Goal: Obtain resource: Download file/media

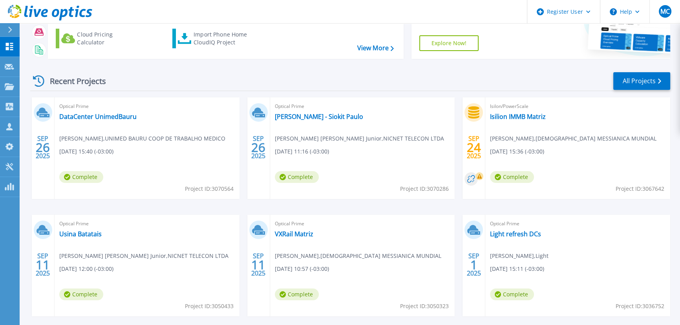
scroll to position [107, 0]
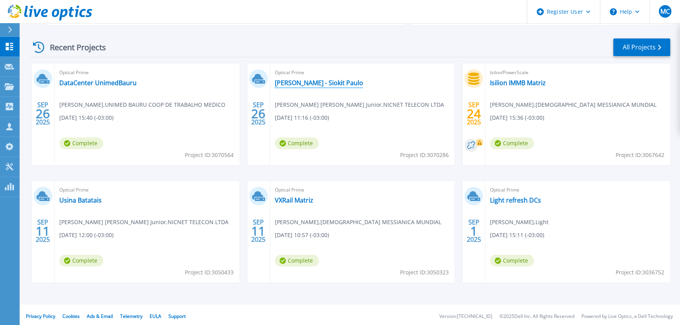
click at [311, 82] on link "[PERSON_NAME] - Siokit Paulo" at bounding box center [319, 83] width 88 height 8
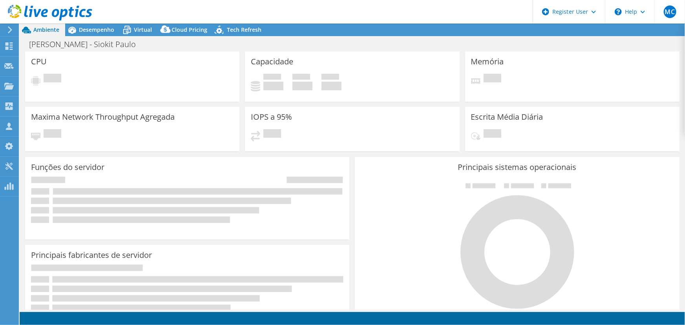
select select "USD"
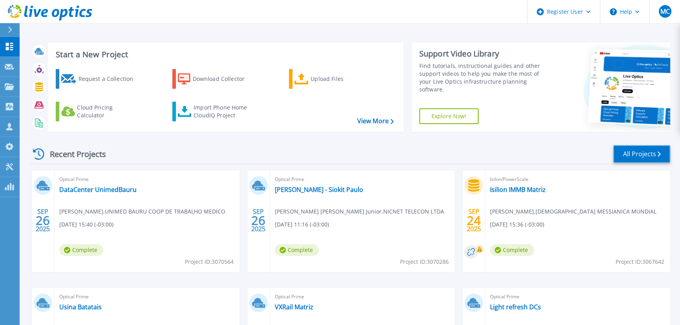
click at [629, 150] on link "All Projects" at bounding box center [641, 154] width 57 height 18
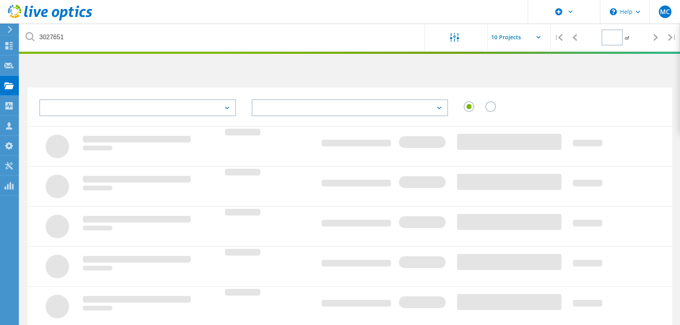
type input "1"
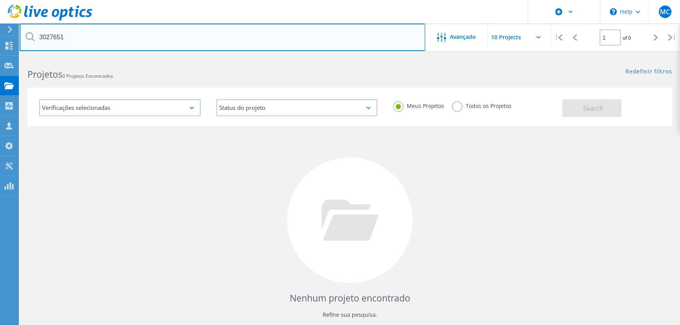
drag, startPoint x: 126, startPoint y: 39, endPoint x: 31, endPoint y: 42, distance: 94.6
click at [31, 42] on input "3027651" at bounding box center [222, 37] width 405 height 27
type input "messianica"
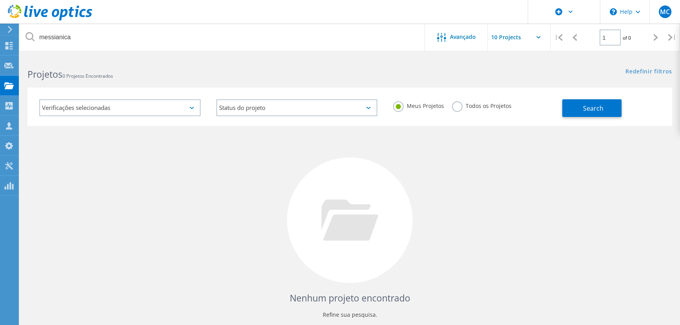
click at [459, 102] on label "Todos os Projetos" at bounding box center [482, 104] width 60 height 7
click at [0, 0] on input "Todos os Projetos" at bounding box center [0, 0] width 0 height 0
click at [593, 109] on span "Search" at bounding box center [593, 108] width 20 height 9
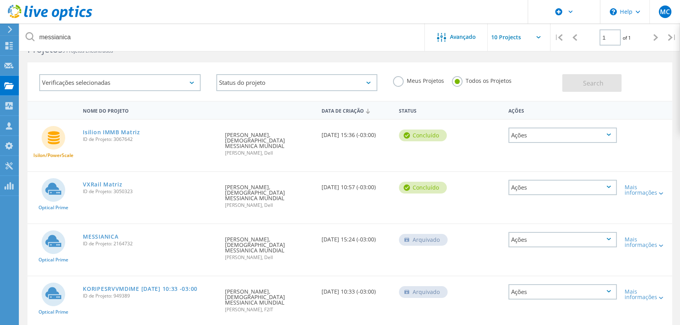
scroll to position [71, 0]
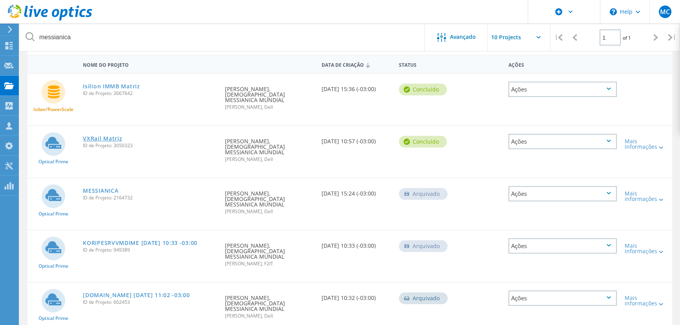
click at [100, 136] on link "VXRail Matriz" at bounding box center [102, 138] width 39 height 5
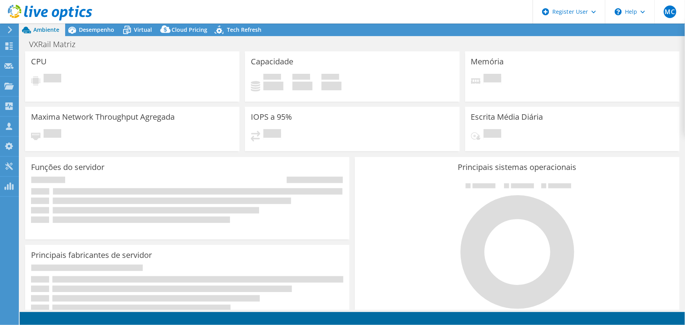
select select "USD"
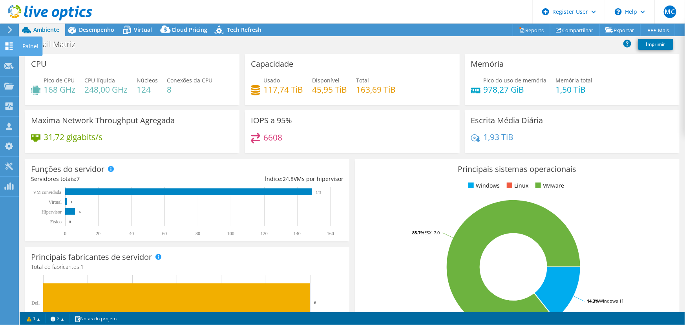
click at [10, 49] on use at bounding box center [8, 45] width 7 height 7
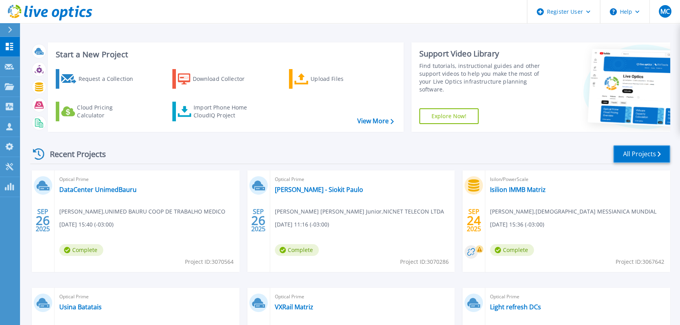
click at [634, 152] on link "All Projects" at bounding box center [641, 154] width 57 height 18
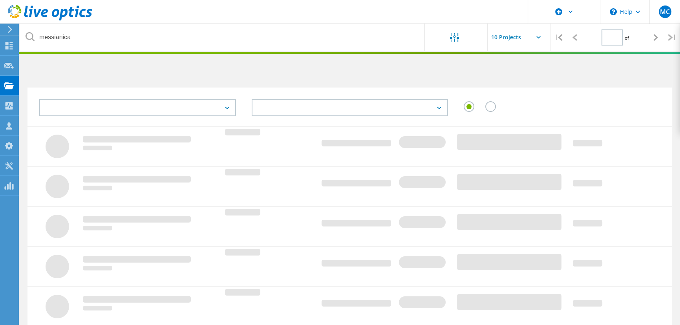
type input "1"
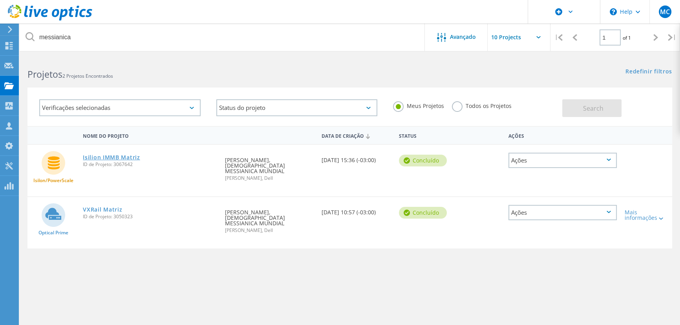
click at [117, 157] on link "Isilion IMMB Matriz" at bounding box center [111, 157] width 57 height 5
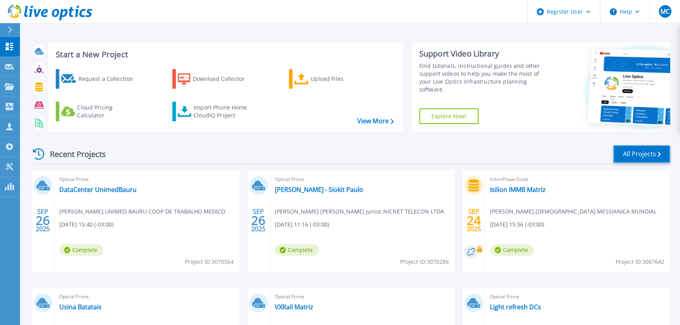
click at [643, 158] on link "All Projects" at bounding box center [641, 154] width 57 height 18
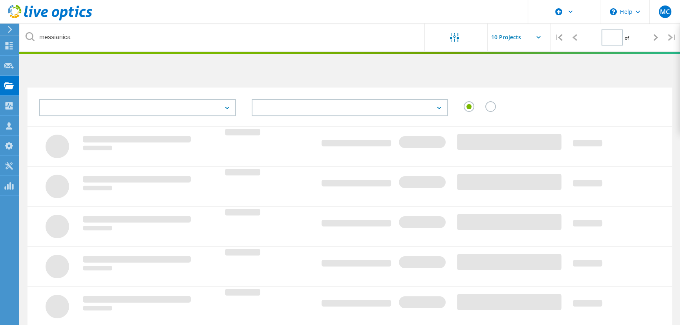
type input "1"
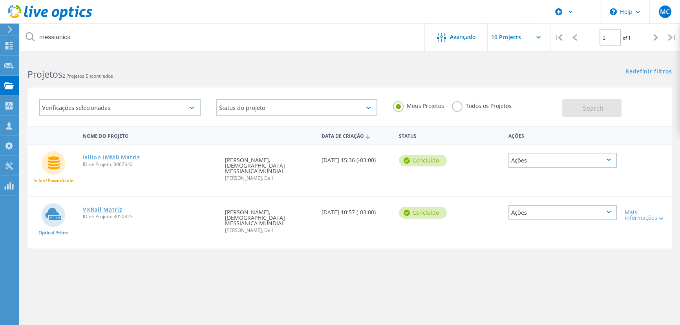
click at [105, 207] on link "VXRail Matriz" at bounding box center [102, 209] width 39 height 5
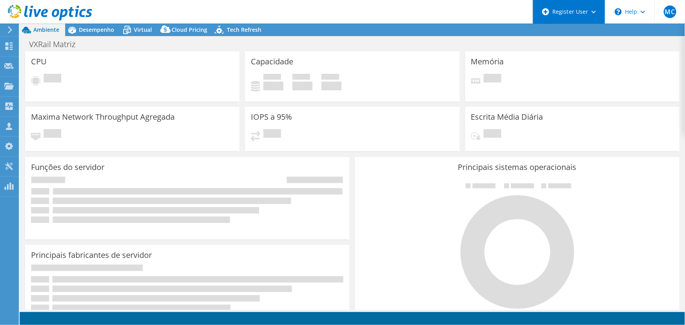
select select "USD"
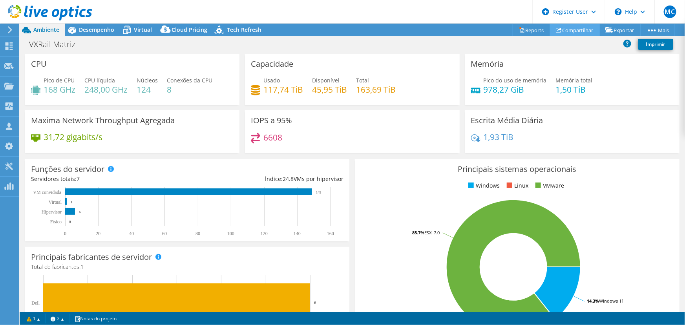
click at [574, 35] on link "Compartilhar" at bounding box center [575, 30] width 50 height 12
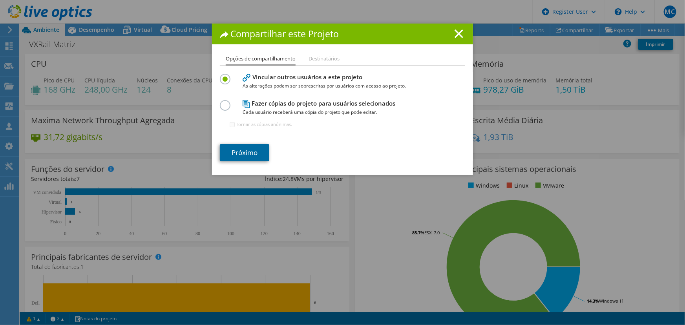
click at [239, 151] on link "Próximo" at bounding box center [244, 152] width 49 height 17
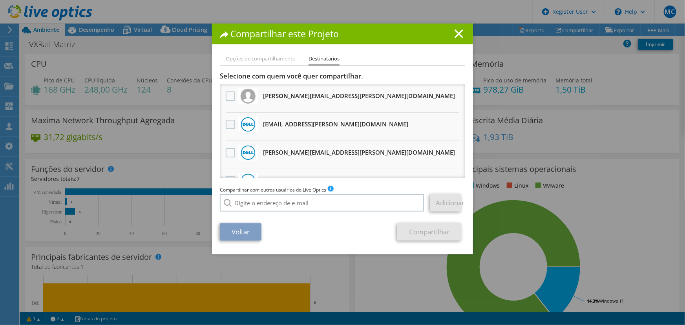
click at [231, 126] on label at bounding box center [231, 124] width 11 height 9
click at [0, 0] on input "checkbox" at bounding box center [0, 0] width 0 height 0
click at [228, 151] on label at bounding box center [231, 152] width 11 height 9
click at [0, 0] on input "checkbox" at bounding box center [0, 0] width 0 height 0
click at [432, 231] on link "Compartilhar" at bounding box center [429, 231] width 64 height 17
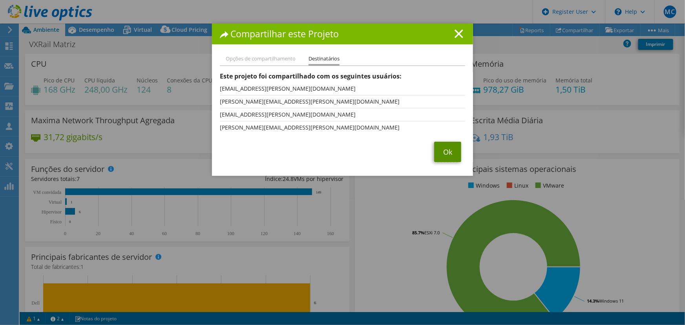
click at [448, 149] on link "Ok" at bounding box center [447, 152] width 27 height 20
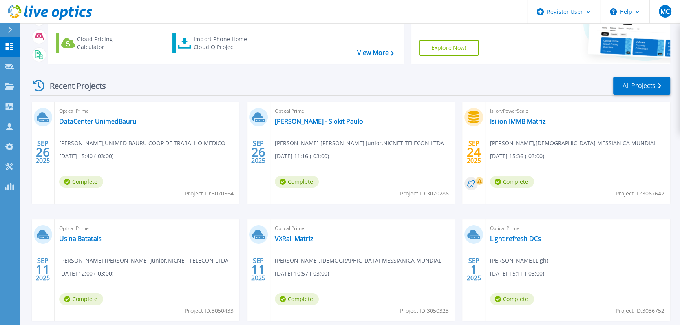
scroll to position [71, 0]
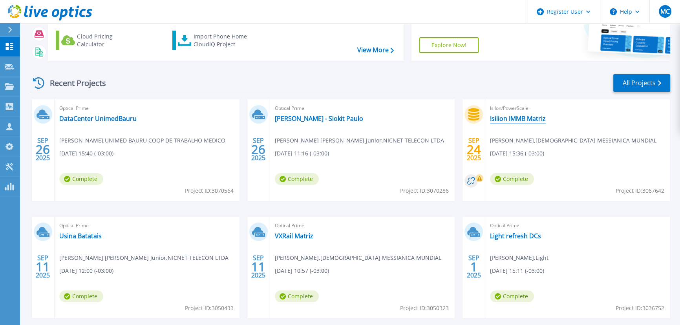
click at [513, 118] on link "Isilion IMMB Matriz" at bounding box center [518, 119] width 56 height 8
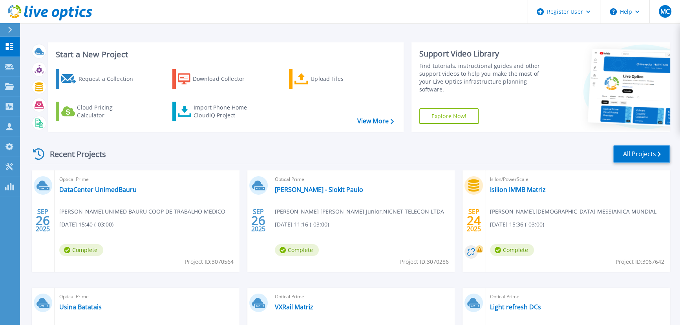
click at [651, 153] on link "All Projects" at bounding box center [641, 154] width 57 height 18
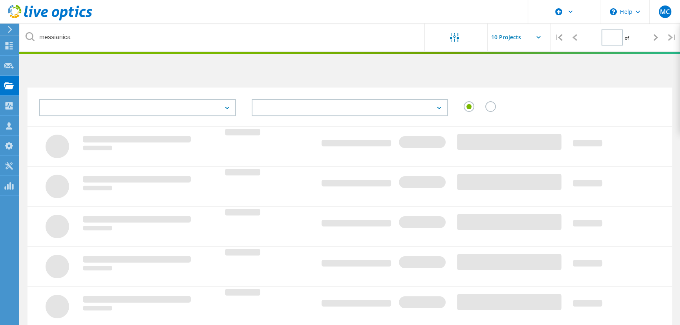
type input "1"
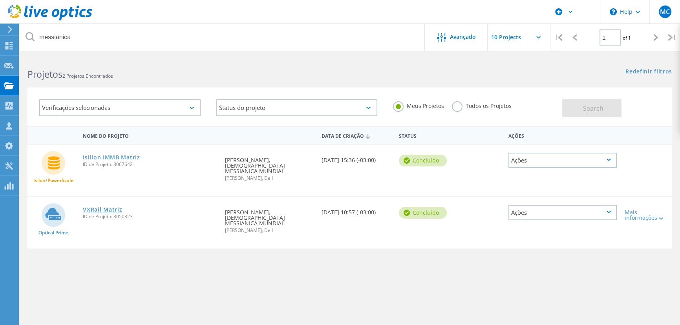
click at [110, 207] on link "VXRail Matriz" at bounding box center [102, 209] width 39 height 5
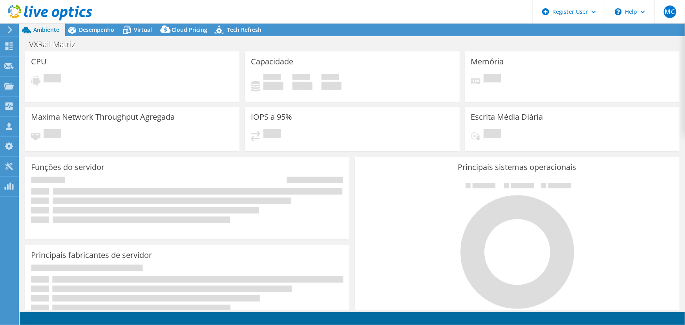
select select "USD"
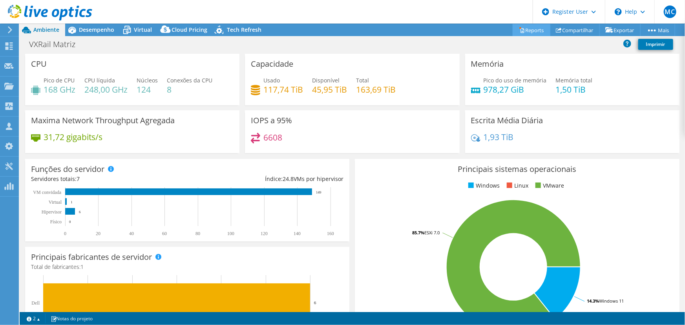
click at [524, 29] on link "Reports" at bounding box center [531, 30] width 38 height 12
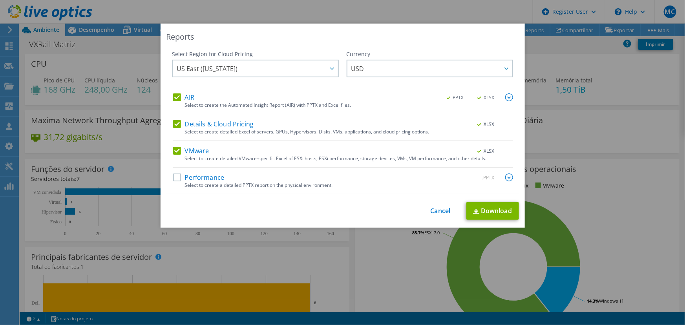
click at [176, 176] on label "Performance" at bounding box center [198, 177] width 51 height 8
click at [0, 0] on input "Performance" at bounding box center [0, 0] width 0 height 0
click at [505, 176] on img at bounding box center [509, 177] width 8 height 8
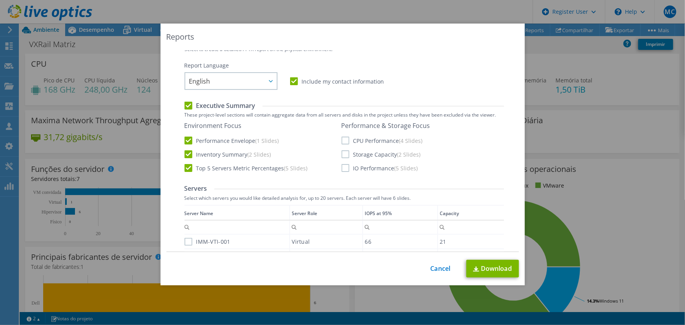
scroll to position [142, 0]
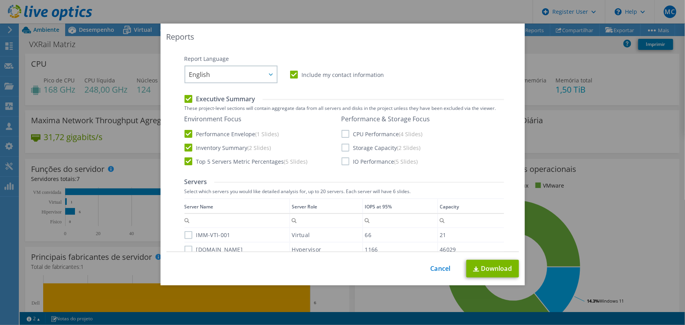
click at [341, 133] on label "CPU Performance (4 Slides)" at bounding box center [381, 134] width 81 height 8
click at [0, 0] on input "CPU Performance (4 Slides)" at bounding box center [0, 0] width 0 height 0
click at [341, 149] on label "Storage Capacity (2 Slides)" at bounding box center [380, 148] width 79 height 8
click at [0, 0] on input "Storage Capacity (2 Slides)" at bounding box center [0, 0] width 0 height 0
click at [341, 161] on label "IO Performance (5 Slides)" at bounding box center [379, 161] width 77 height 8
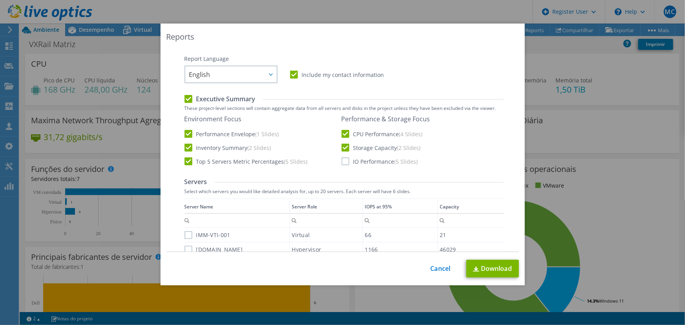
click at [0, 0] on input "IO Performance (5 Slides)" at bounding box center [0, 0] width 0 height 0
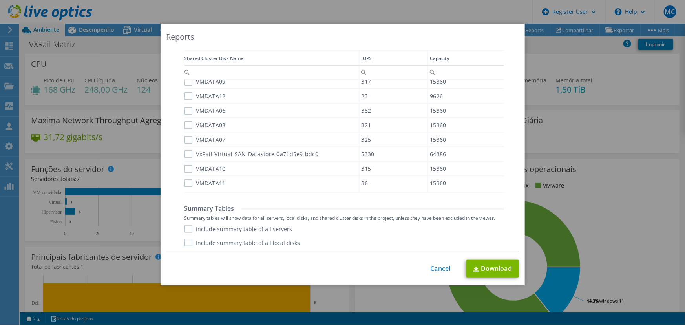
scroll to position [511, 0]
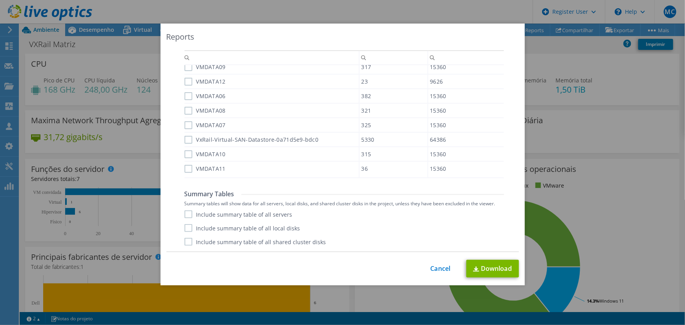
click at [187, 214] on label "Include summary table of all servers" at bounding box center [238, 214] width 108 height 8
click at [0, 0] on input "Include summary table of all servers" at bounding box center [0, 0] width 0 height 0
click at [188, 227] on label "Include summary table of all local disks" at bounding box center [242, 228] width 116 height 8
click at [0, 0] on input "Include summary table of all local disks" at bounding box center [0, 0] width 0 height 0
click at [187, 241] on label "Include summary table of all shared cluster disks" at bounding box center [255, 242] width 142 height 8
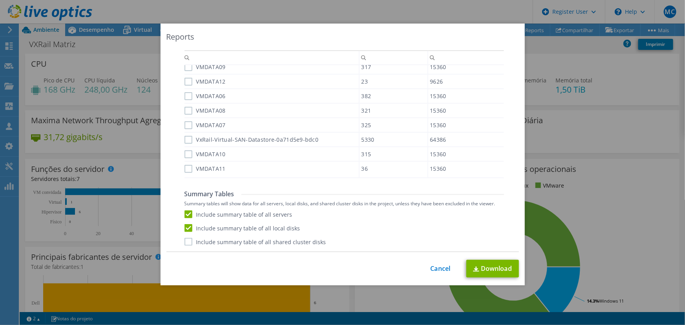
click at [0, 0] on input "Include summary table of all shared cluster disks" at bounding box center [0, 0] width 0 height 0
click at [492, 267] on link "Download" at bounding box center [492, 269] width 53 height 18
click at [443, 270] on link "Cancel" at bounding box center [440, 268] width 20 height 7
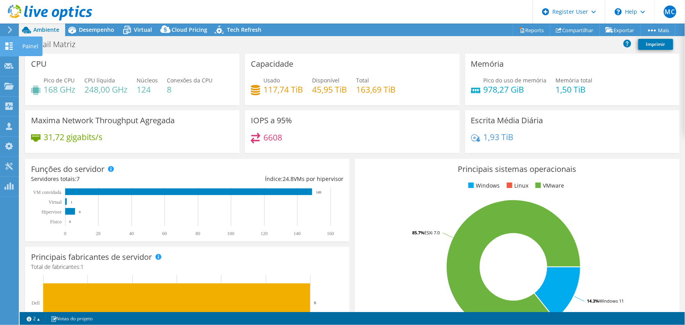
click at [7, 47] on use at bounding box center [8, 45] width 7 height 7
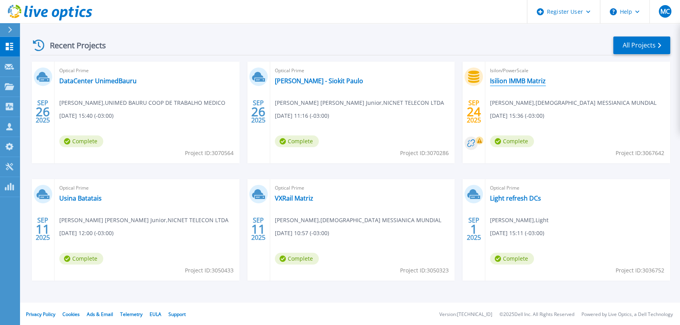
scroll to position [110, 0]
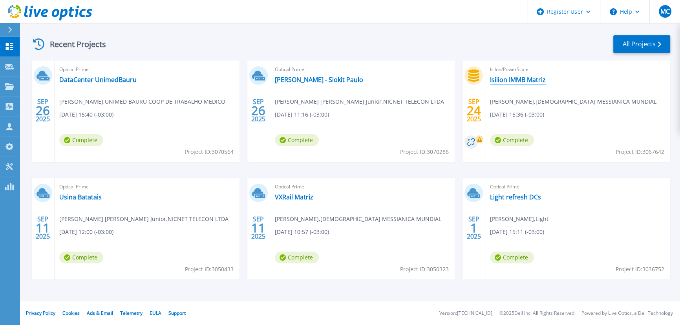
click at [508, 79] on link "Isilion IMMB Matriz" at bounding box center [518, 80] width 56 height 8
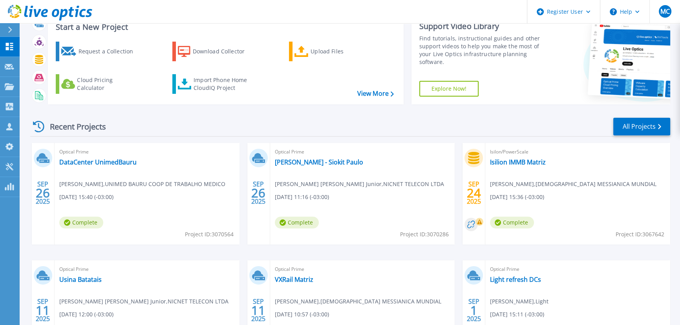
scroll to position [71, 0]
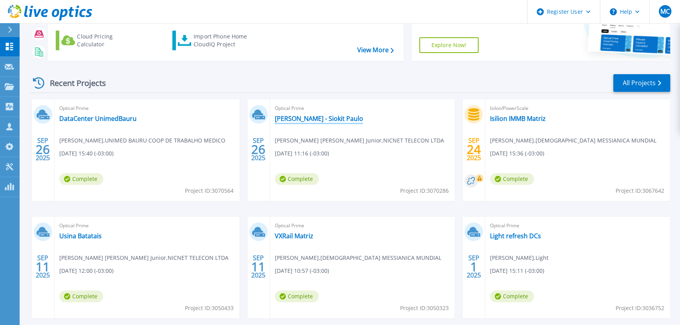
click at [313, 118] on link "[PERSON_NAME] - Siokit Paulo" at bounding box center [319, 119] width 88 height 8
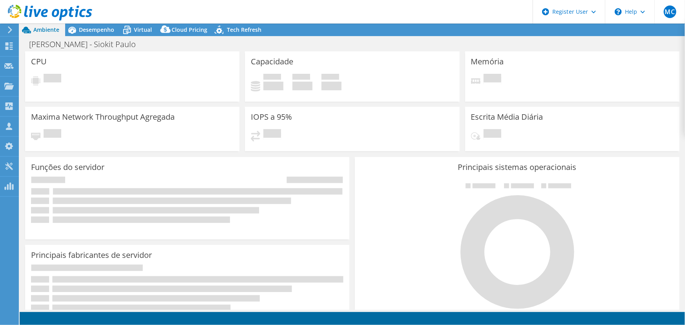
select select "USD"
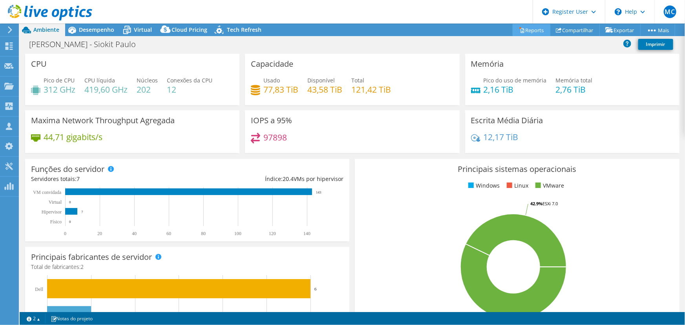
click at [529, 28] on link "Reports" at bounding box center [531, 30] width 38 height 12
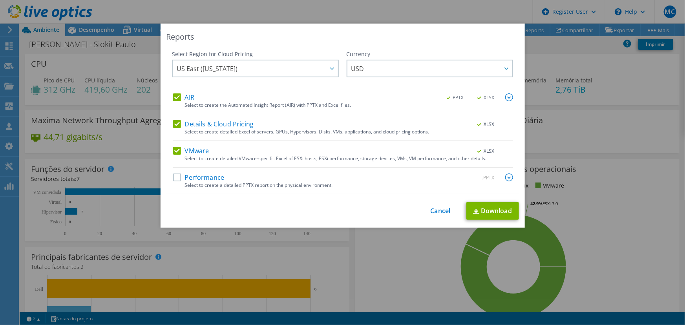
click at [173, 177] on label "Performance" at bounding box center [198, 177] width 51 height 8
click at [0, 0] on input "Performance" at bounding box center [0, 0] width 0 height 0
click at [505, 176] on img at bounding box center [509, 177] width 8 height 8
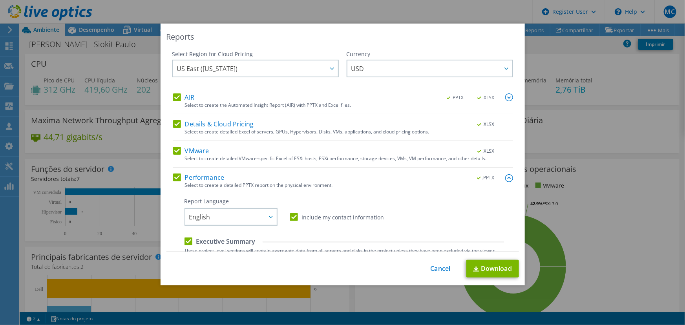
click at [505, 97] on img at bounding box center [509, 97] width 8 height 8
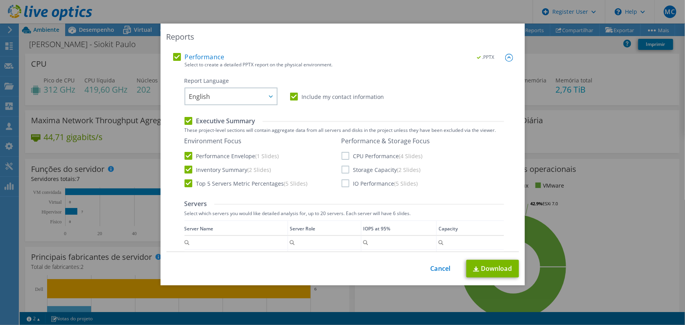
scroll to position [142, 0]
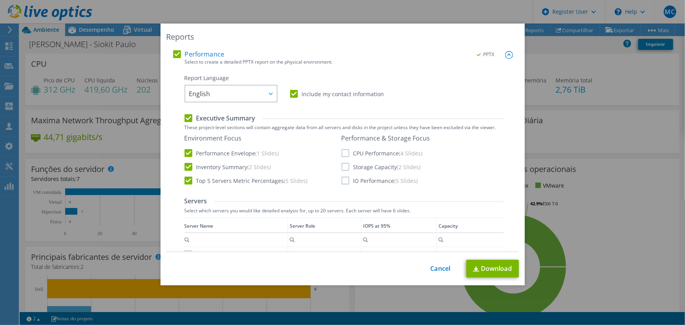
click at [344, 153] on label "CPU Performance (4 Slides)" at bounding box center [381, 153] width 81 height 8
click at [0, 0] on input "CPU Performance (4 Slides)" at bounding box center [0, 0] width 0 height 0
click at [343, 167] on label "Storage Capacity (2 Slides)" at bounding box center [380, 167] width 79 height 8
click at [0, 0] on input "Storage Capacity (2 Slides)" at bounding box center [0, 0] width 0 height 0
click at [342, 179] on label "IO Performance (5 Slides)" at bounding box center [379, 181] width 77 height 8
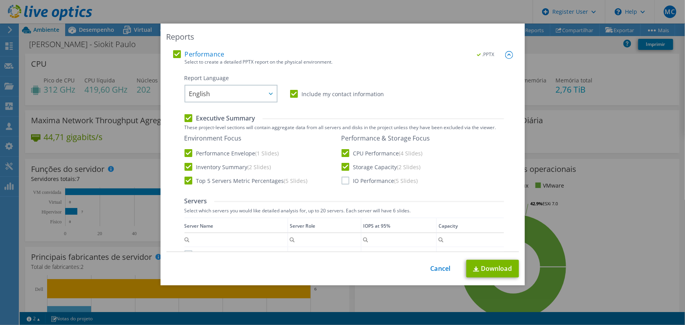
click at [0, 0] on input "IO Performance (5 Slides)" at bounding box center [0, 0] width 0 height 0
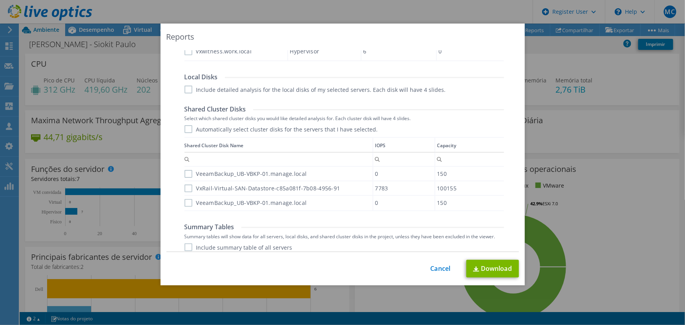
scroll to position [462, 0]
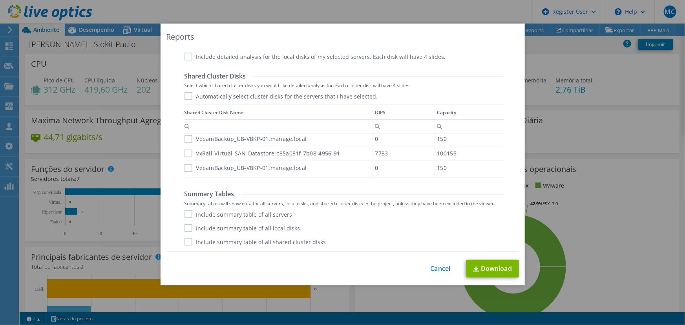
click at [187, 213] on label "Include summary table of all servers" at bounding box center [238, 214] width 108 height 8
click at [0, 0] on input "Include summary table of all servers" at bounding box center [0, 0] width 0 height 0
click at [187, 228] on label "Include summary table of all local disks" at bounding box center [242, 228] width 116 height 8
click at [0, 0] on input "Include summary table of all local disks" at bounding box center [0, 0] width 0 height 0
click at [187, 242] on label "Include summary table of all shared cluster disks" at bounding box center [255, 242] width 142 height 8
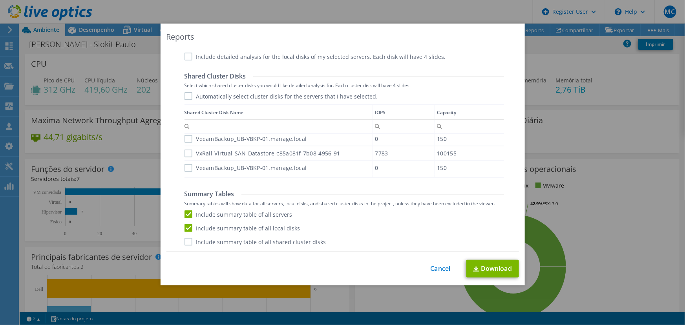
click at [0, 0] on input "Include summary table of all shared cluster disks" at bounding box center [0, 0] width 0 height 0
click at [479, 268] on link "Download" at bounding box center [492, 269] width 53 height 18
click at [434, 267] on link "Cancel" at bounding box center [440, 268] width 20 height 7
